Goal: Task Accomplishment & Management: Manage account settings

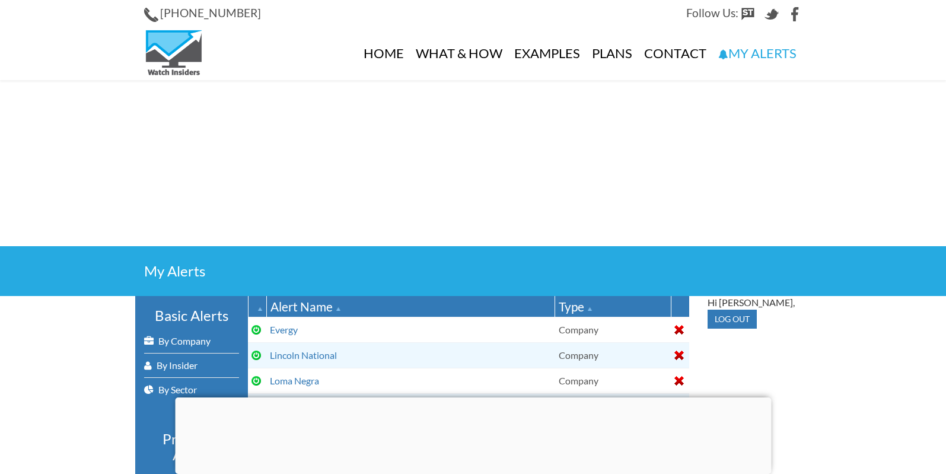
select select
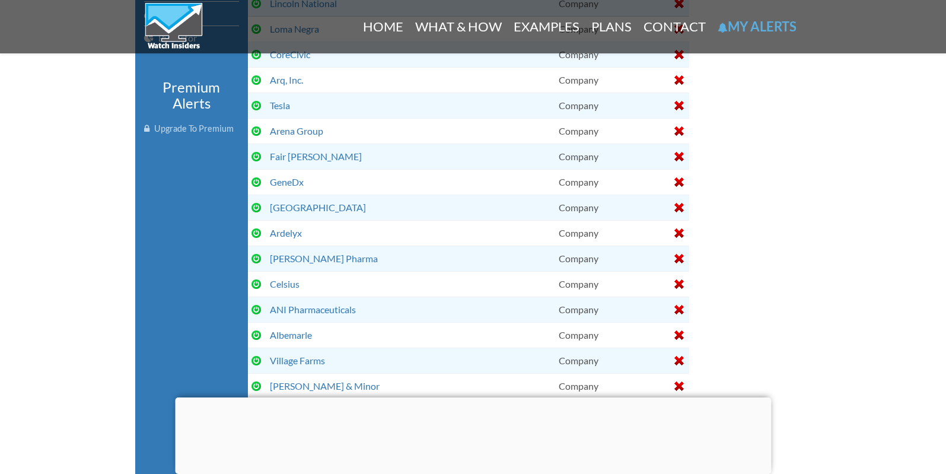
scroll to position [362, 0]
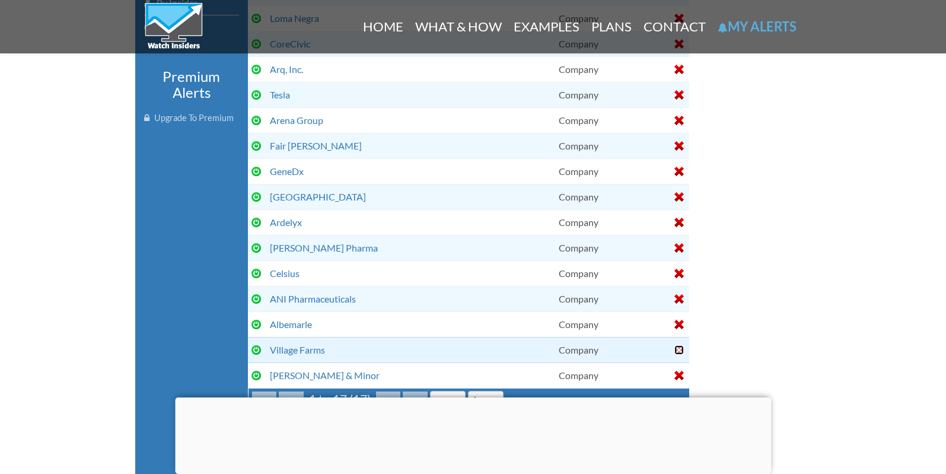
click at [676, 347] on div at bounding box center [678, 349] width 9 height 9
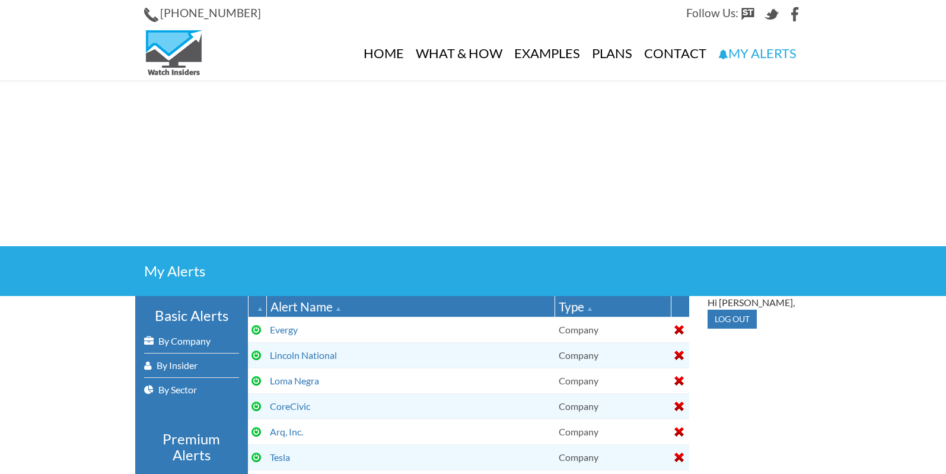
select select
